Goal: Information Seeking & Learning: Learn about a topic

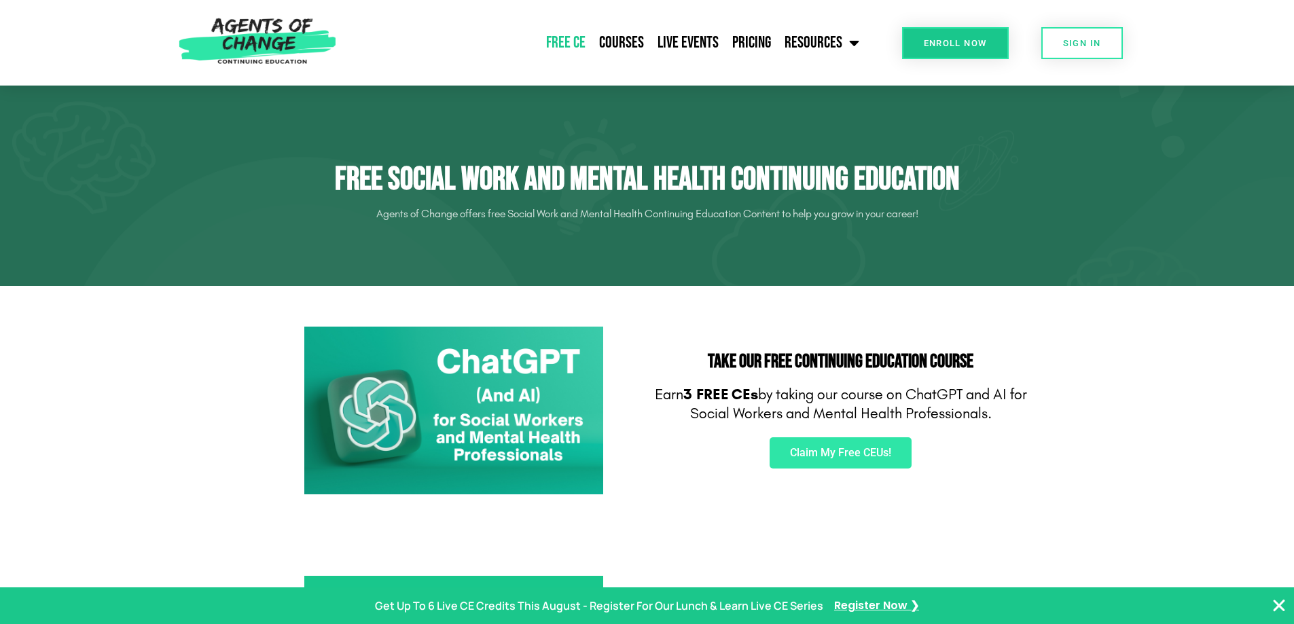
click at [569, 38] on link "Free CE" at bounding box center [565, 43] width 53 height 34
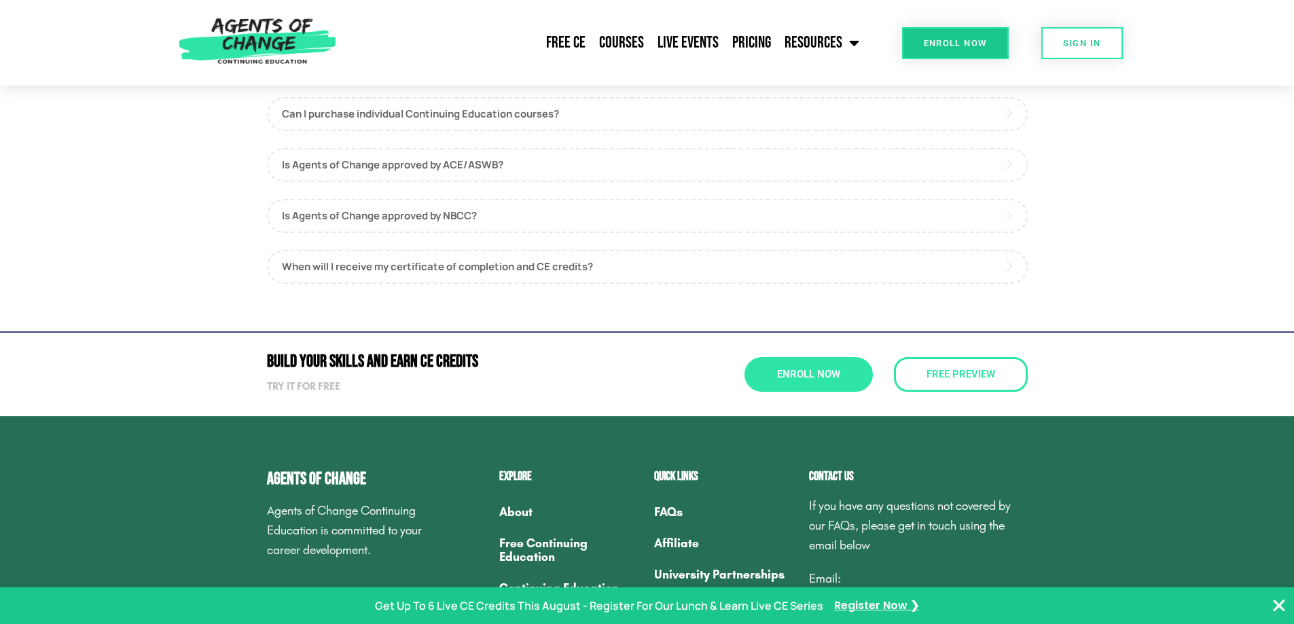
scroll to position [951, 0]
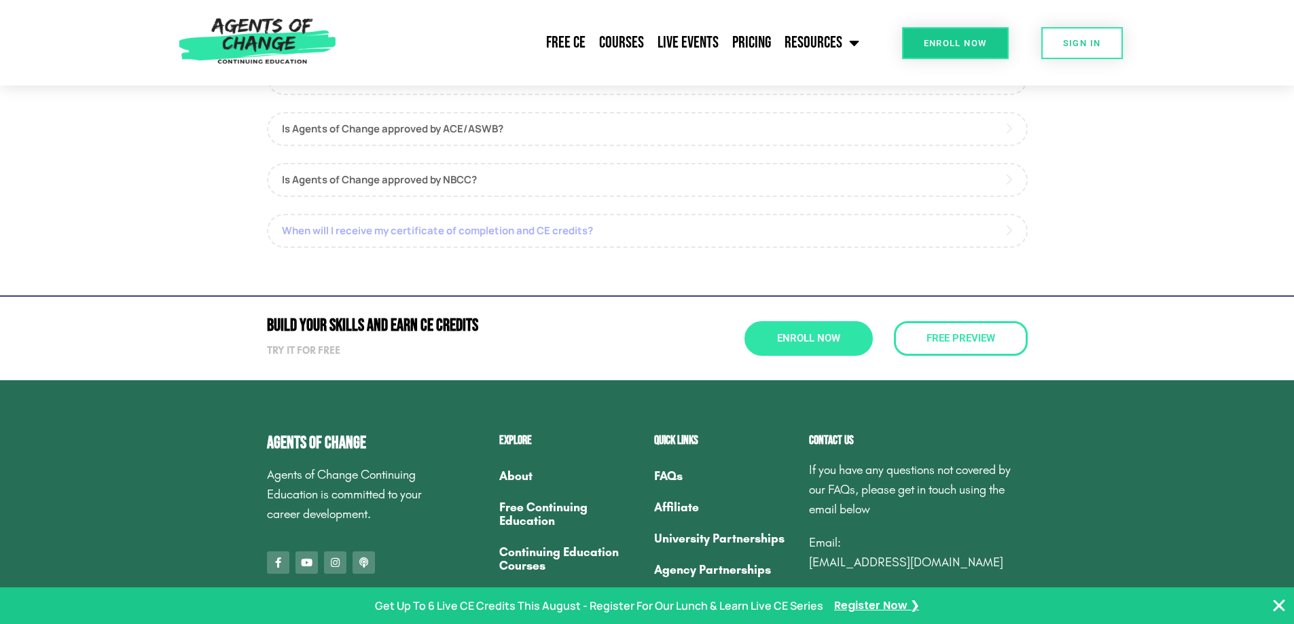
click at [533, 234] on link "When will I receive my certificate of completion and CE credits?" at bounding box center [647, 231] width 761 height 34
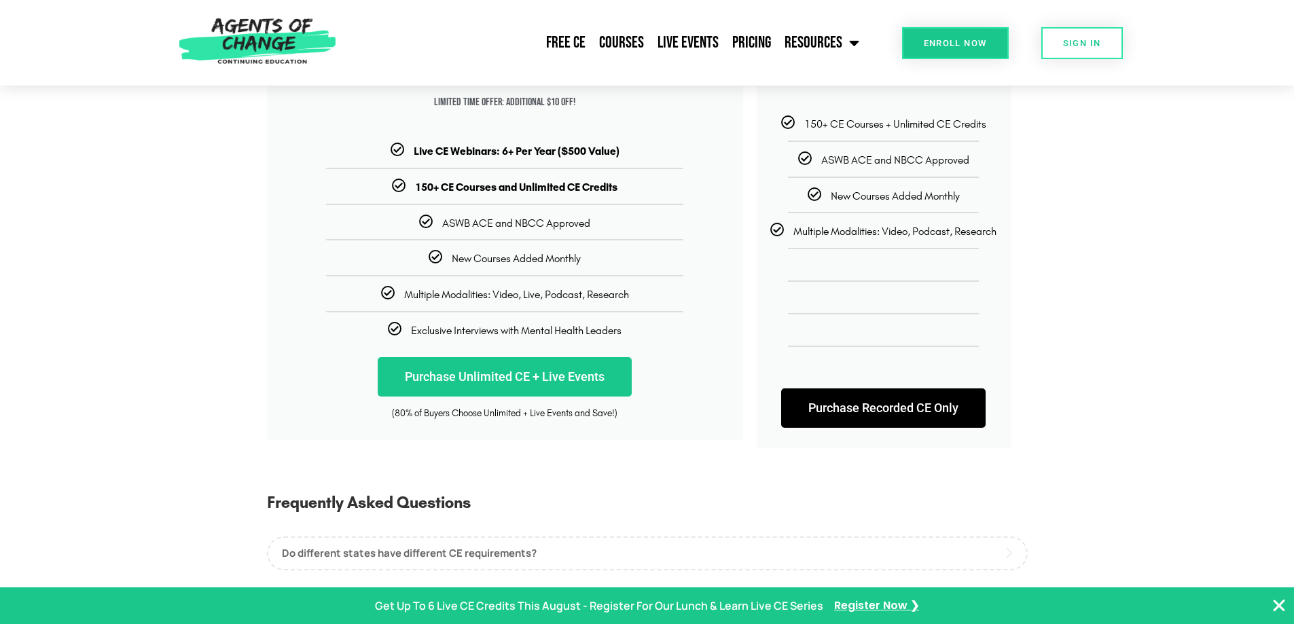
scroll to position [0, 0]
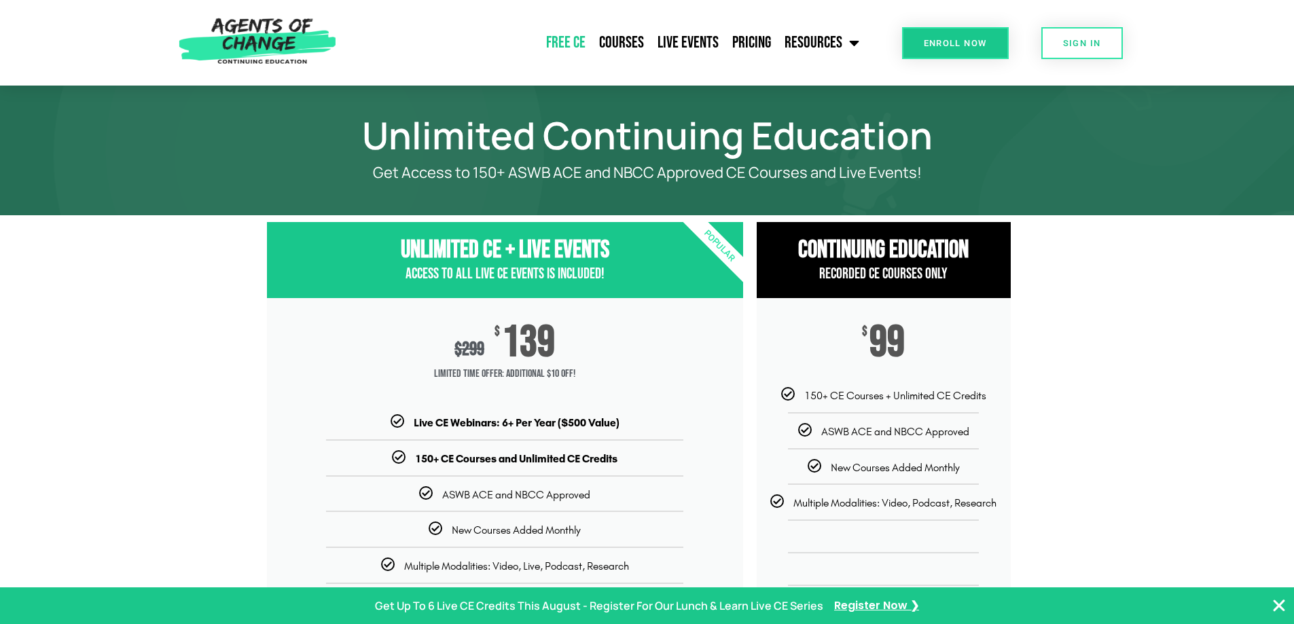
click at [577, 41] on link "Free CE" at bounding box center [565, 43] width 53 height 34
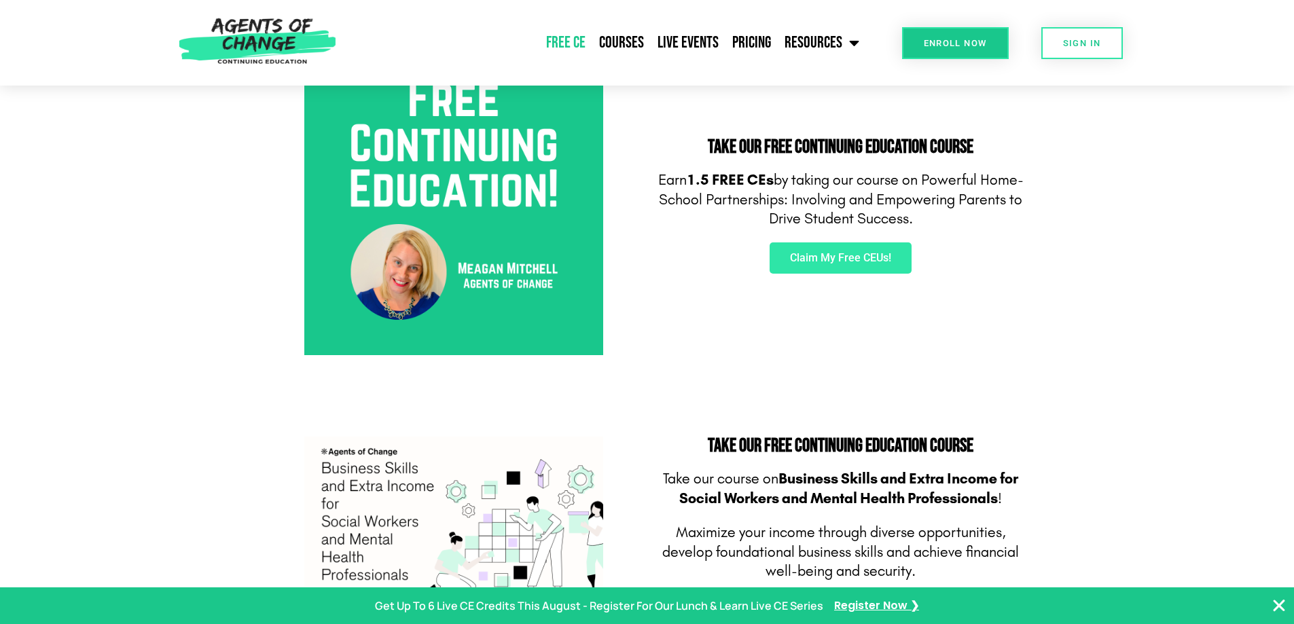
scroll to position [544, 0]
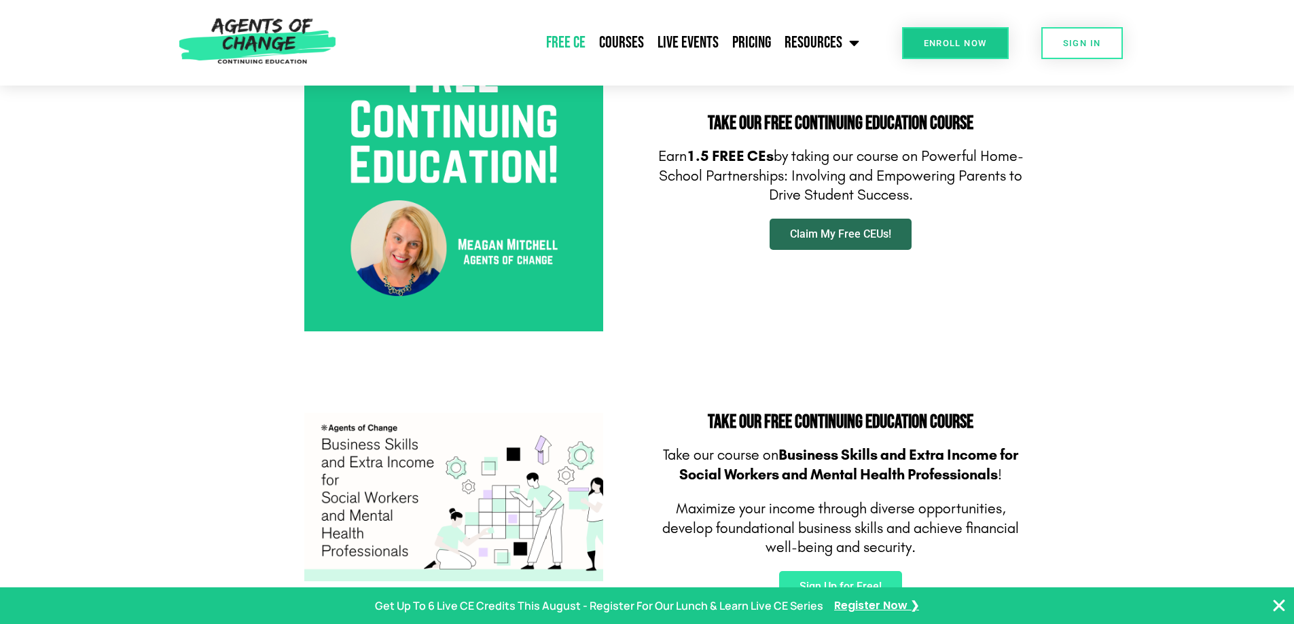
click at [827, 238] on span "Claim My Free CEUs!" at bounding box center [840, 234] width 101 height 11
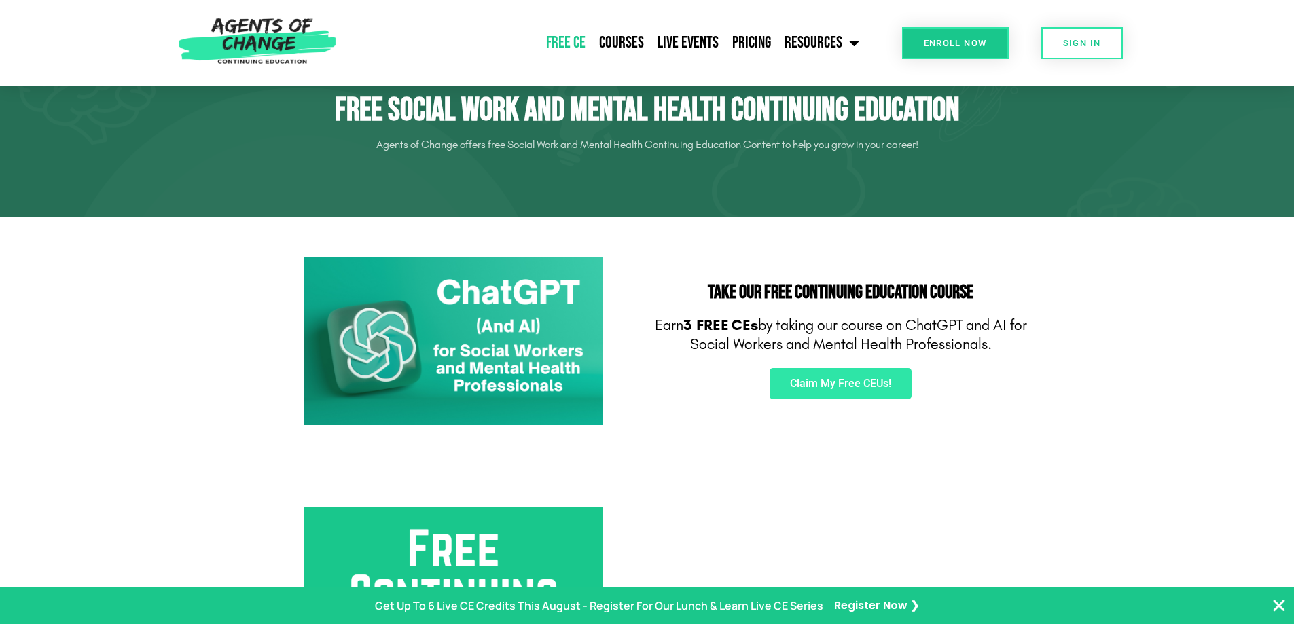
scroll to position [68, 0]
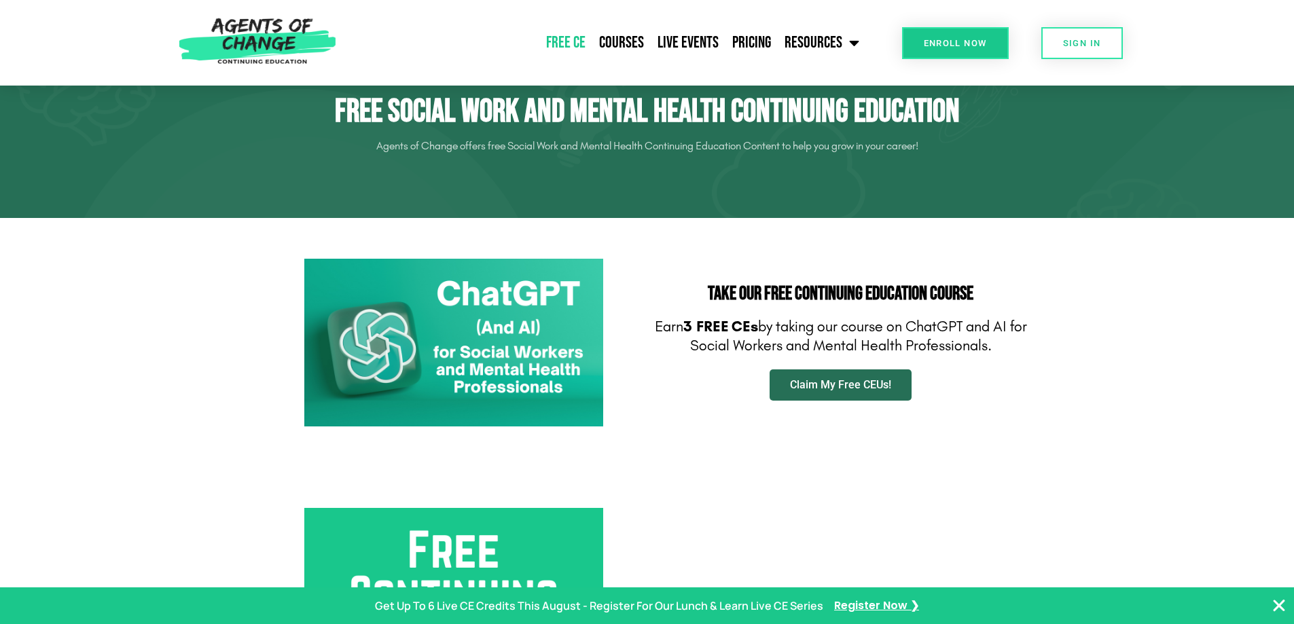
click at [833, 387] on span "Claim My Free CEUs!" at bounding box center [840, 385] width 101 height 11
click at [624, 39] on link "Courses" at bounding box center [621, 43] width 58 height 34
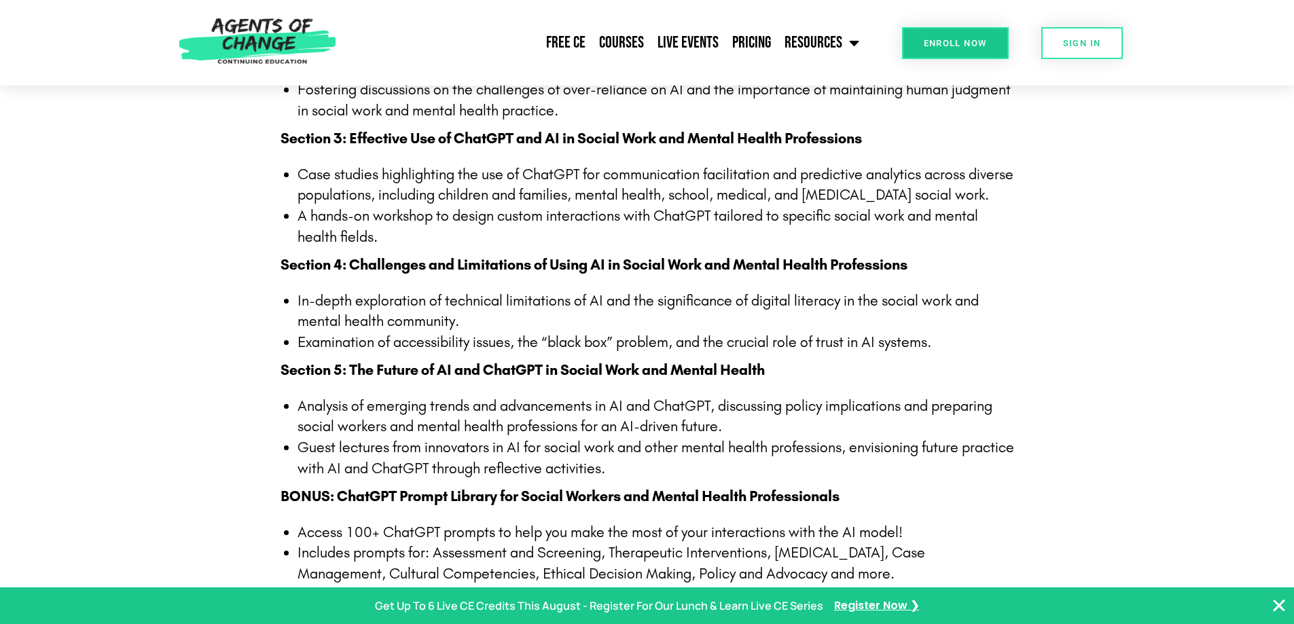
scroll to position [1087, 0]
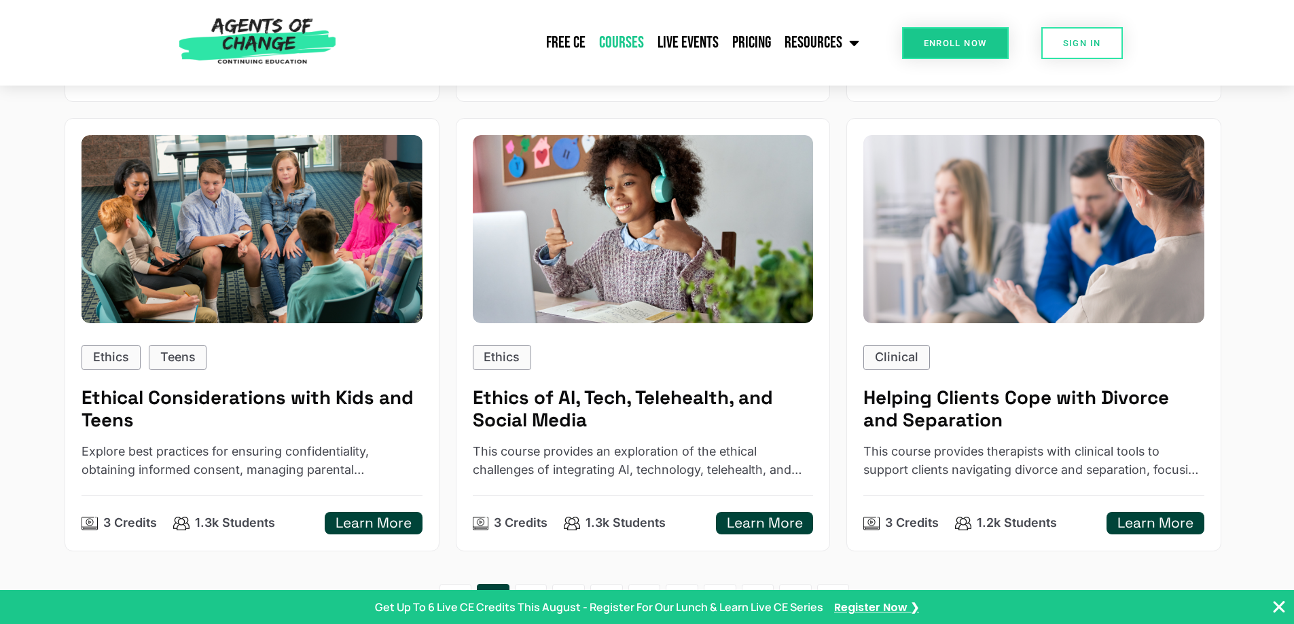
scroll to position [2129, 0]
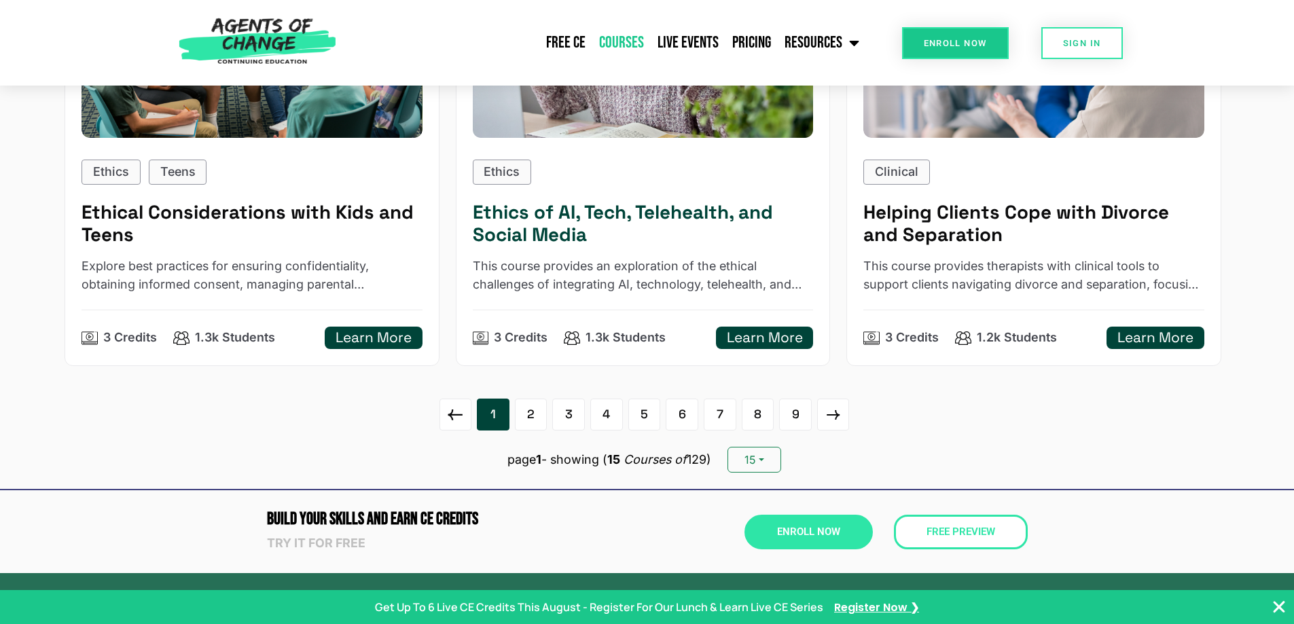
click at [754, 340] on h5 "Learn More" at bounding box center [765, 338] width 76 height 17
